Goal: Task Accomplishment & Management: Use online tool/utility

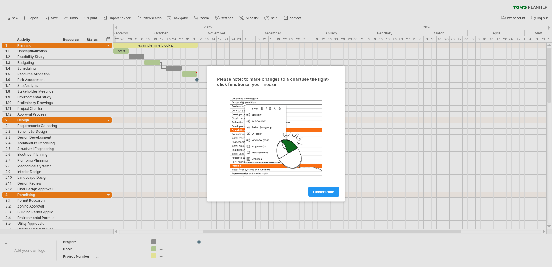
click at [404, 169] on div at bounding box center [276, 133] width 552 height 267
click at [319, 191] on span "I understand" at bounding box center [323, 192] width 21 height 4
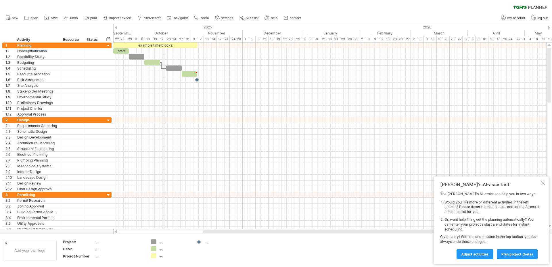
click at [163, 32] on div "October" at bounding box center [161, 33] width 60 height 6
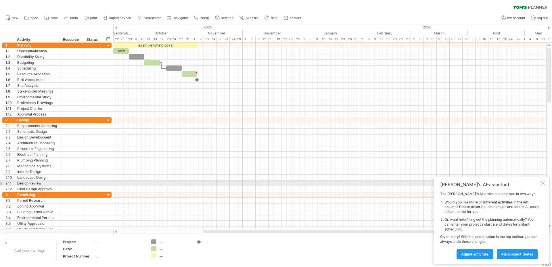
click at [544, 185] on div at bounding box center [543, 183] width 5 height 5
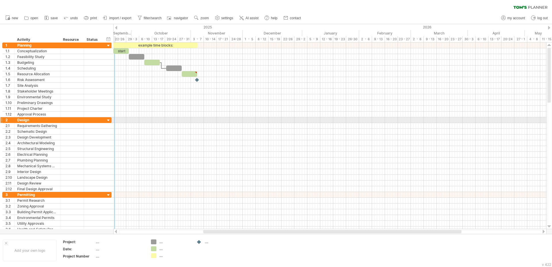
click at [108, 121] on div at bounding box center [108, 120] width 5 height 5
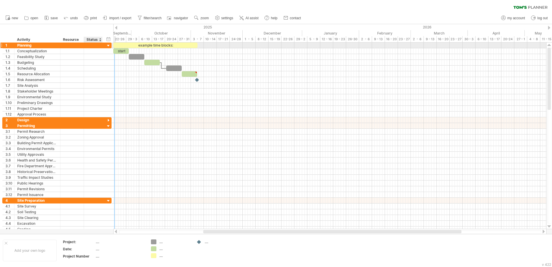
click at [107, 46] on div at bounding box center [108, 45] width 5 height 5
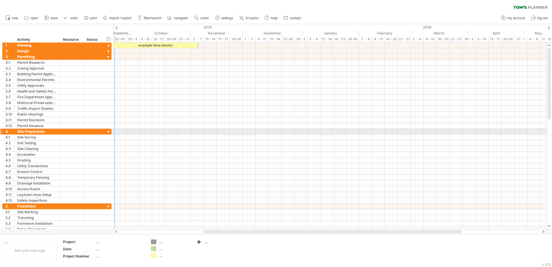
click at [108, 129] on div "**********" at bounding box center [56, 132] width 109 height 6
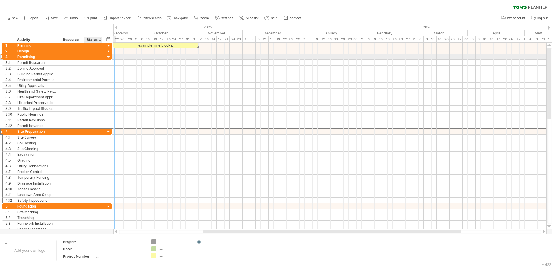
click at [109, 57] on div at bounding box center [108, 57] width 5 height 5
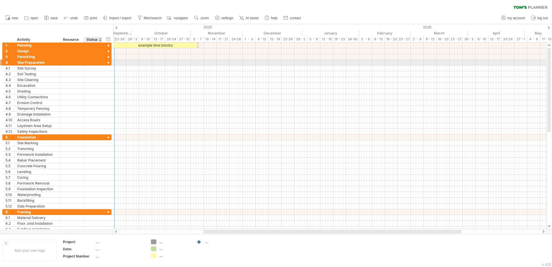
click at [109, 64] on div at bounding box center [108, 62] width 5 height 5
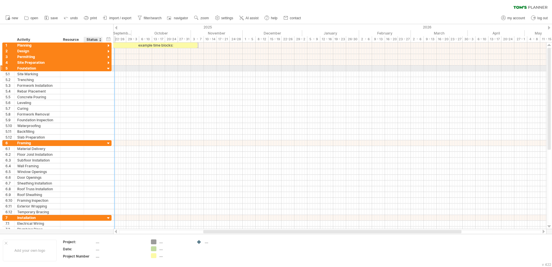
click at [107, 69] on div at bounding box center [108, 68] width 5 height 5
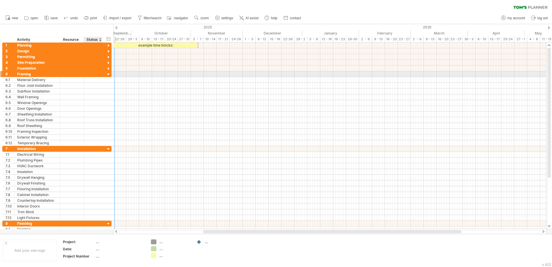
click at [109, 73] on div at bounding box center [108, 74] width 5 height 5
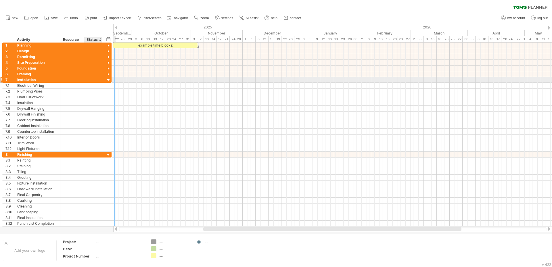
click at [108, 80] on div at bounding box center [108, 80] width 5 height 5
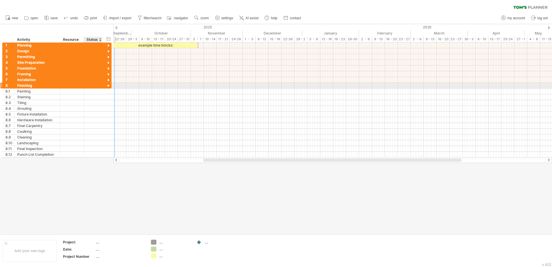
click at [108, 85] on div at bounding box center [108, 85] width 5 height 5
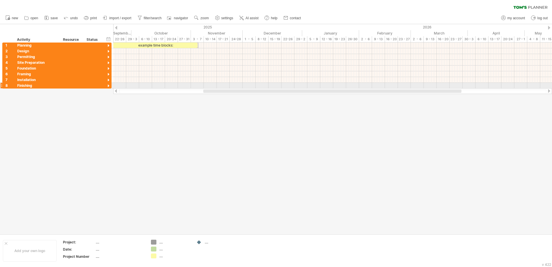
click at [109, 83] on div at bounding box center [108, 85] width 5 height 5
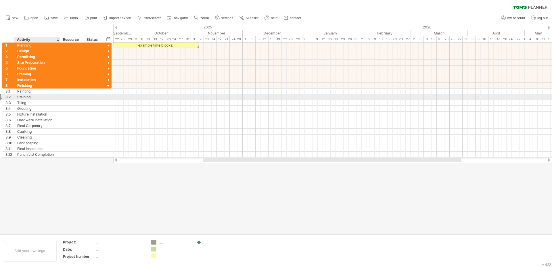
click at [33, 96] on div "Staining" at bounding box center [37, 96] width 40 height 5
click at [70, 95] on div at bounding box center [72, 96] width 18 height 5
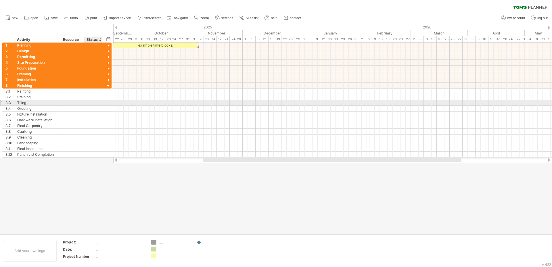
click at [91, 101] on div at bounding box center [93, 102] width 13 height 5
click at [93, 96] on div at bounding box center [93, 96] width 13 height 5
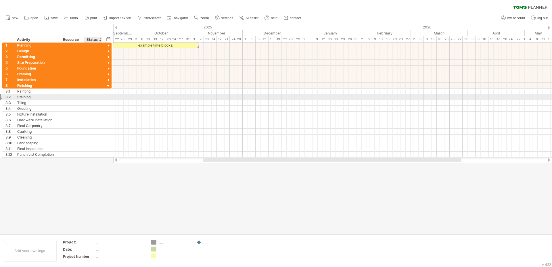
click at [93, 96] on input "text" at bounding box center [93, 96] width 13 height 5
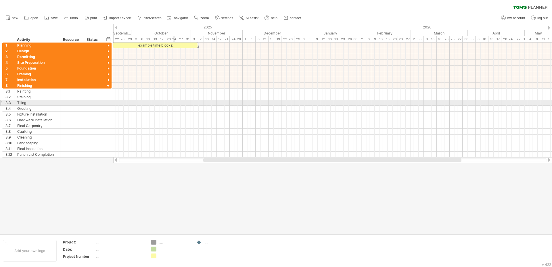
click at [175, 104] on div at bounding box center [332, 103] width 439 height 6
drag, startPoint x: 142, startPoint y: 100, endPoint x: 242, endPoint y: 105, distance: 100.8
click at [242, 105] on div at bounding box center [332, 103] width 439 height 6
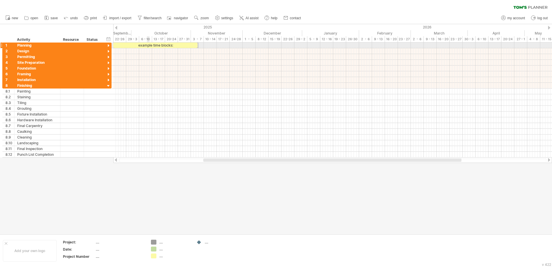
click at [148, 45] on div "example time blocks:" at bounding box center [155, 45] width 84 height 5
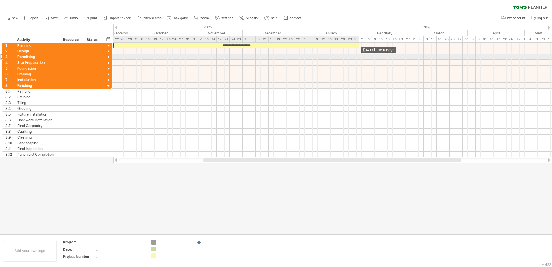
drag, startPoint x: 198, startPoint y: 46, endPoint x: 360, endPoint y: 59, distance: 162.5
click at [360, 59] on div "**********" at bounding box center [332, 100] width 439 height 115
